Goal: Use online tool/utility: Utilize a website feature to perform a specific function

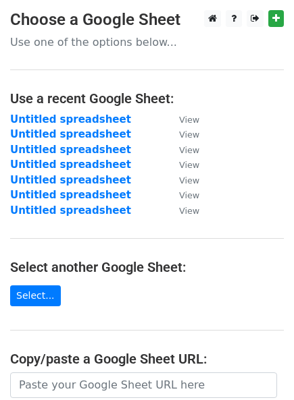
click at [136, 152] on td "Untitled spreadsheet" at bounding box center [87, 150] width 155 height 16
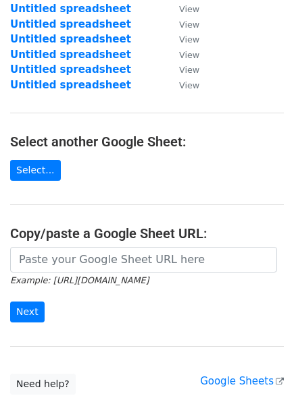
scroll to position [127, 0]
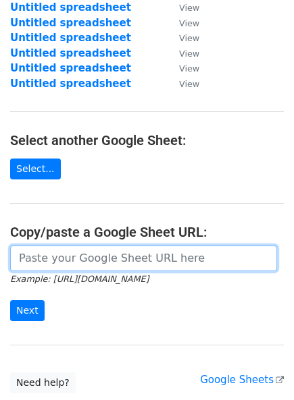
click at [85, 249] on input "url" at bounding box center [143, 259] width 267 height 26
paste input "[URL][DOMAIN_NAME]"
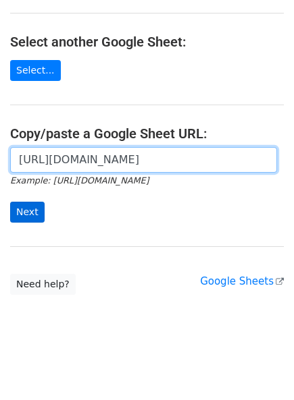
type input "[URL][DOMAIN_NAME]"
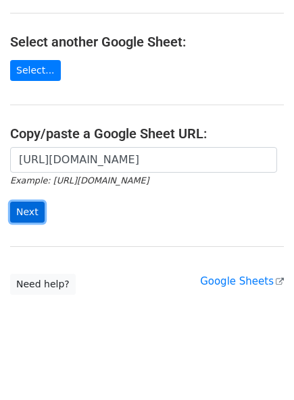
scroll to position [0, 0]
click at [25, 205] on input "Next" at bounding box center [27, 212] width 34 height 21
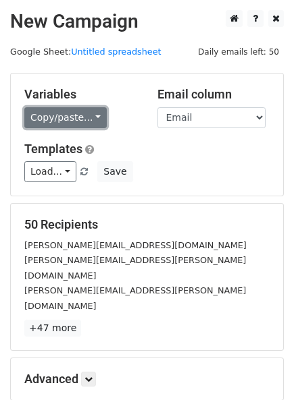
click at [76, 118] on link "Copy/paste..." at bounding box center [65, 117] width 82 height 21
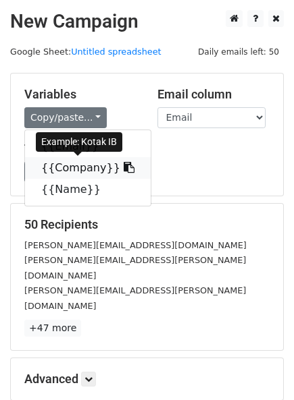
click at [65, 163] on link "{{Company}}" at bounding box center [88, 168] width 126 height 22
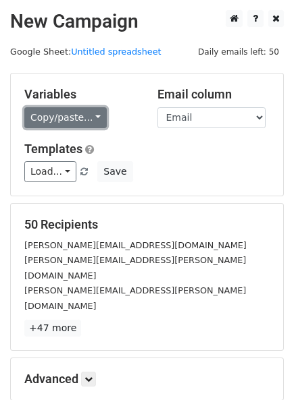
click at [92, 109] on link "Copy/paste..." at bounding box center [65, 117] width 82 height 21
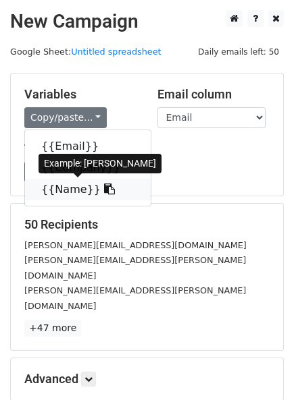
click at [57, 192] on link "{{Name}}" at bounding box center [88, 190] width 126 height 22
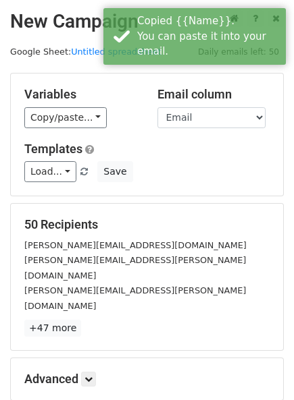
scroll to position [122, 0]
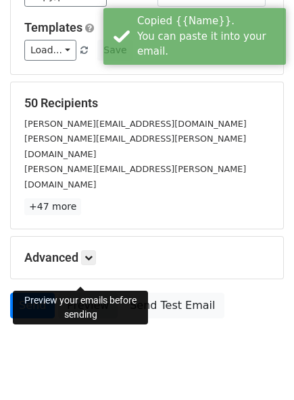
click at [88, 293] on link "Preview" at bounding box center [87, 306] width 59 height 26
